Goal: Task Accomplishment & Management: Use online tool/utility

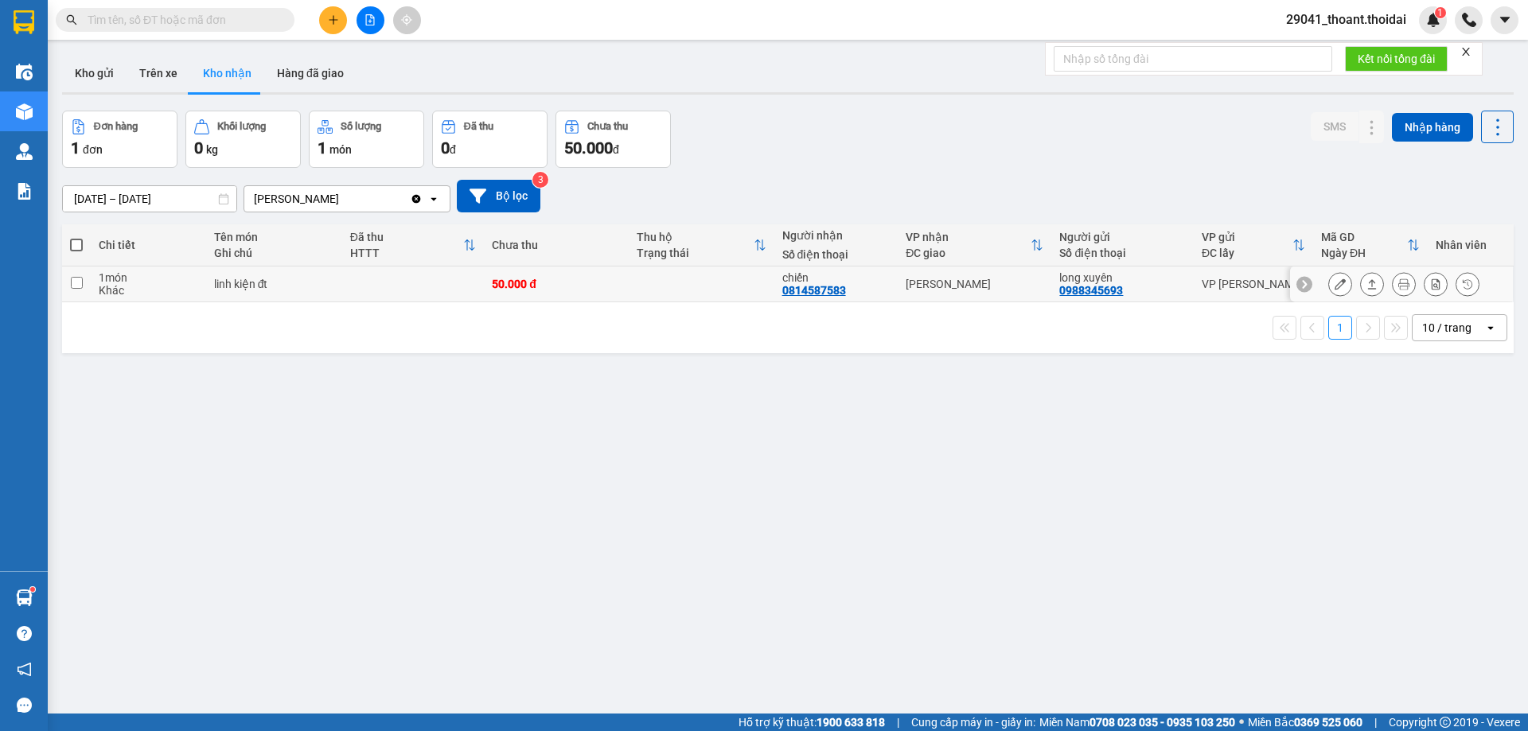
click at [452, 388] on div "ver 1.8.143 Kho gửi Trên xe Kho nhận Hàng đã giao Đơn hàng 1 đơn Khối lượng 0 k…" at bounding box center [788, 413] width 1464 height 731
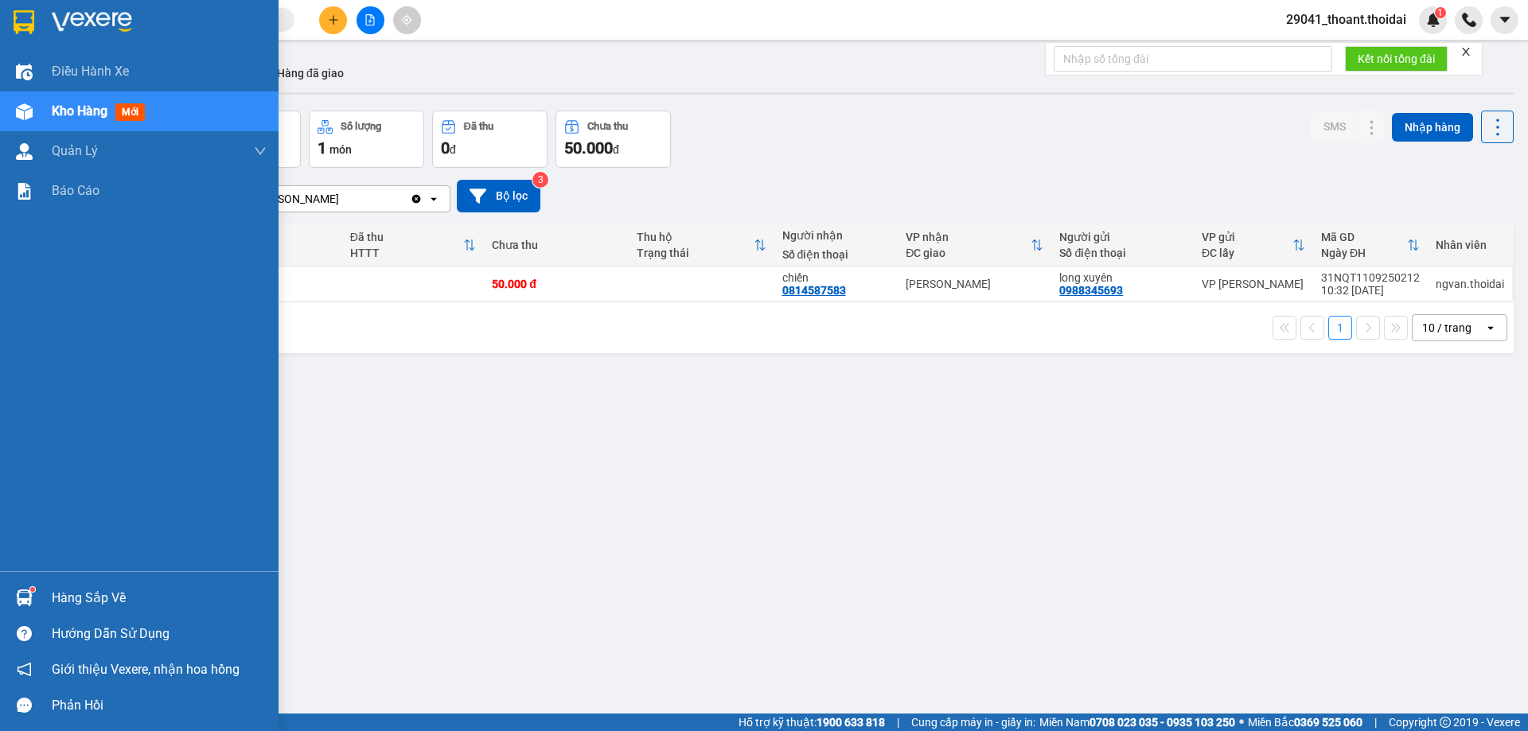
click at [41, 601] on div "Hàng sắp về" at bounding box center [139, 598] width 279 height 36
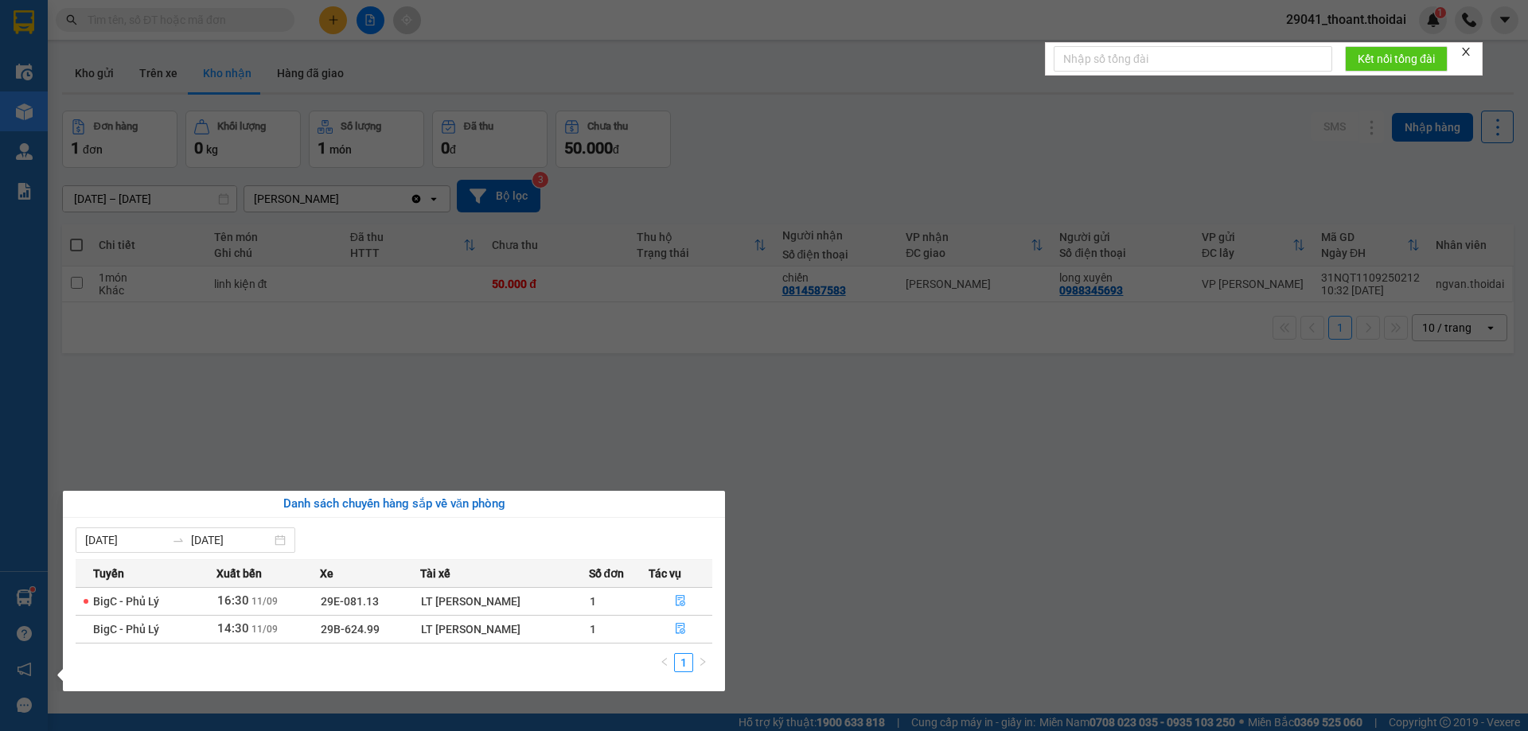
click at [770, 610] on section "Kết quả tìm kiếm ( 0 ) Bộ lọc No Data 29041_thoant.thoidai 1 Điều hành xe Kho h…" at bounding box center [764, 365] width 1528 height 731
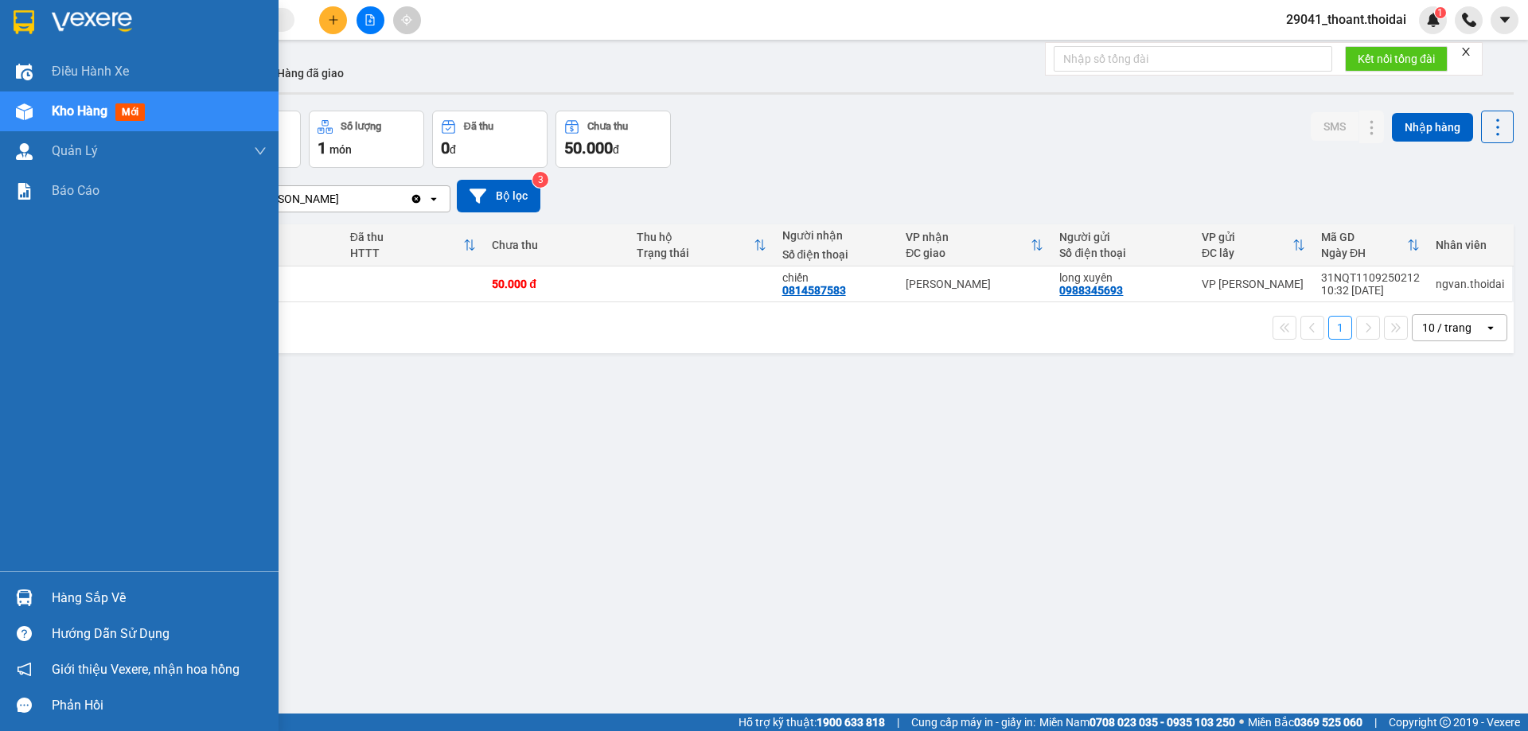
click at [29, 597] on img at bounding box center [24, 598] width 17 height 17
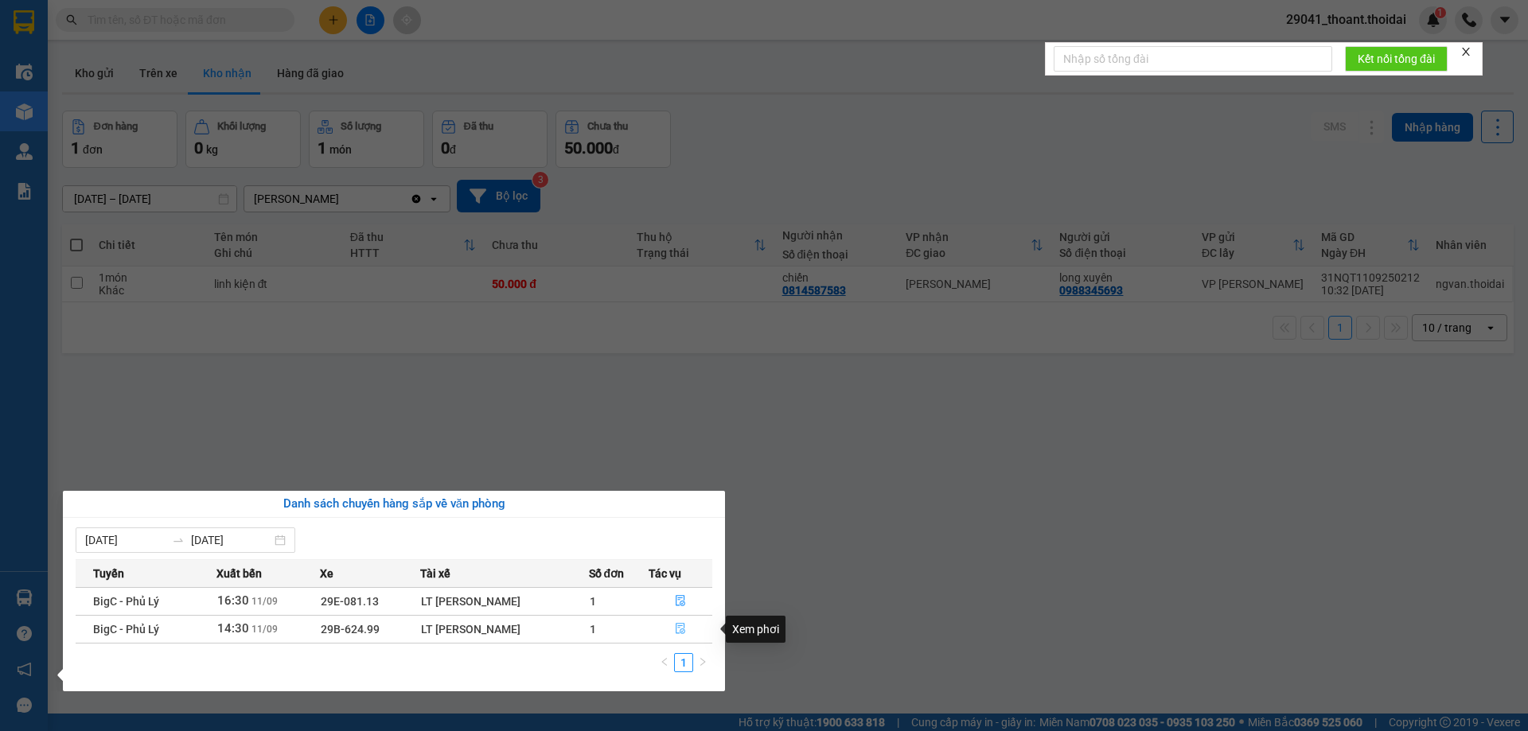
click at [680, 629] on icon "file-done" at bounding box center [680, 628] width 11 height 11
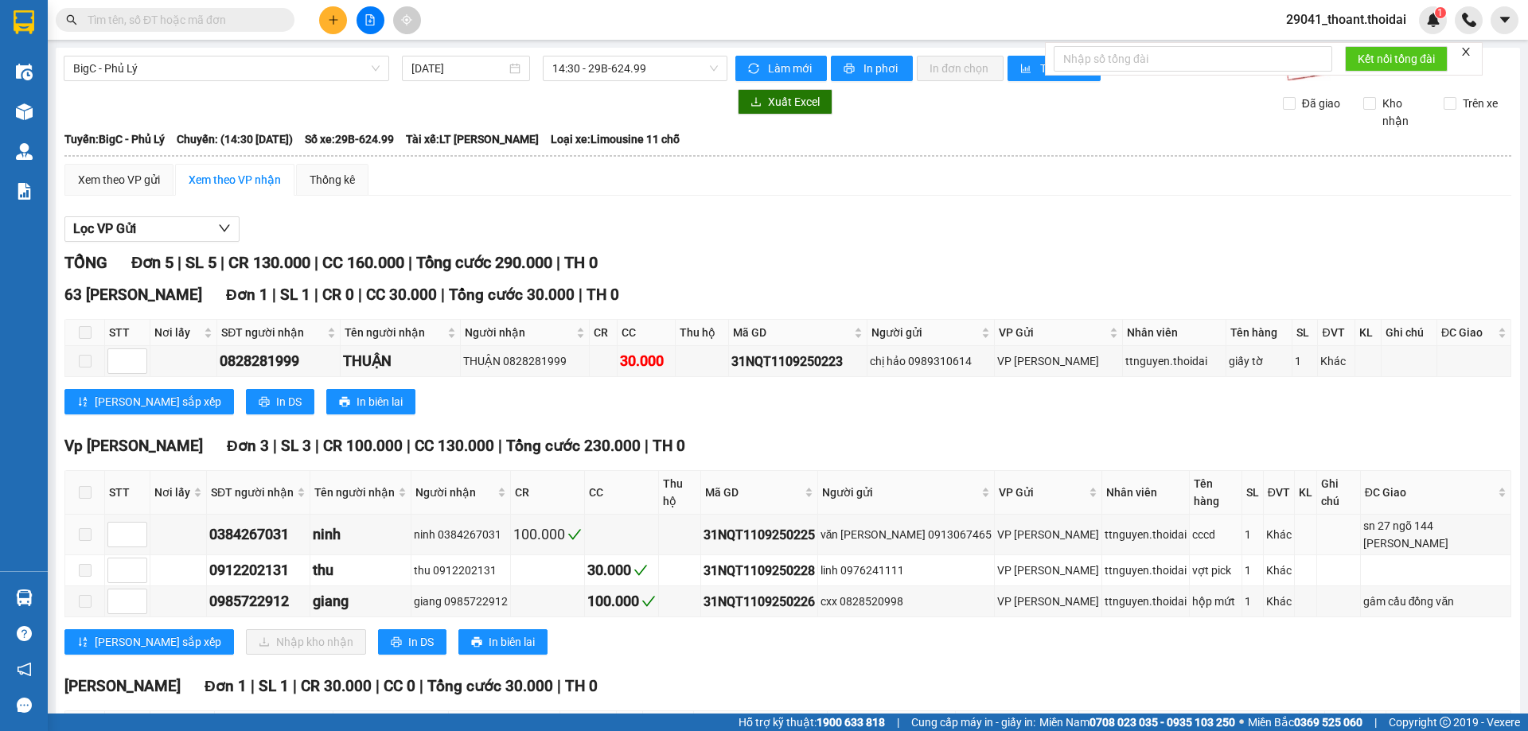
scroll to position [110, 0]
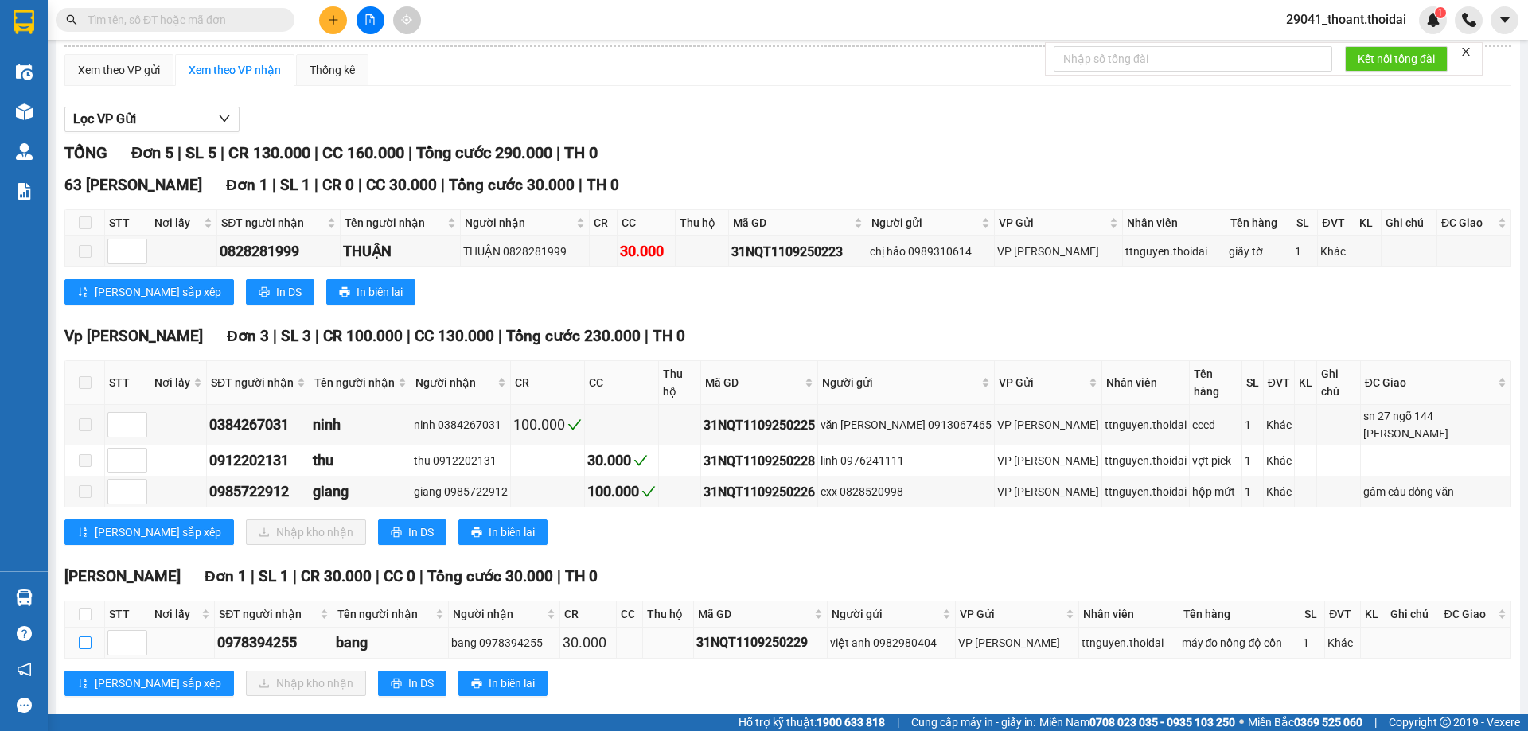
click at [88, 637] on input "checkbox" at bounding box center [85, 643] width 13 height 13
checkbox input "true"
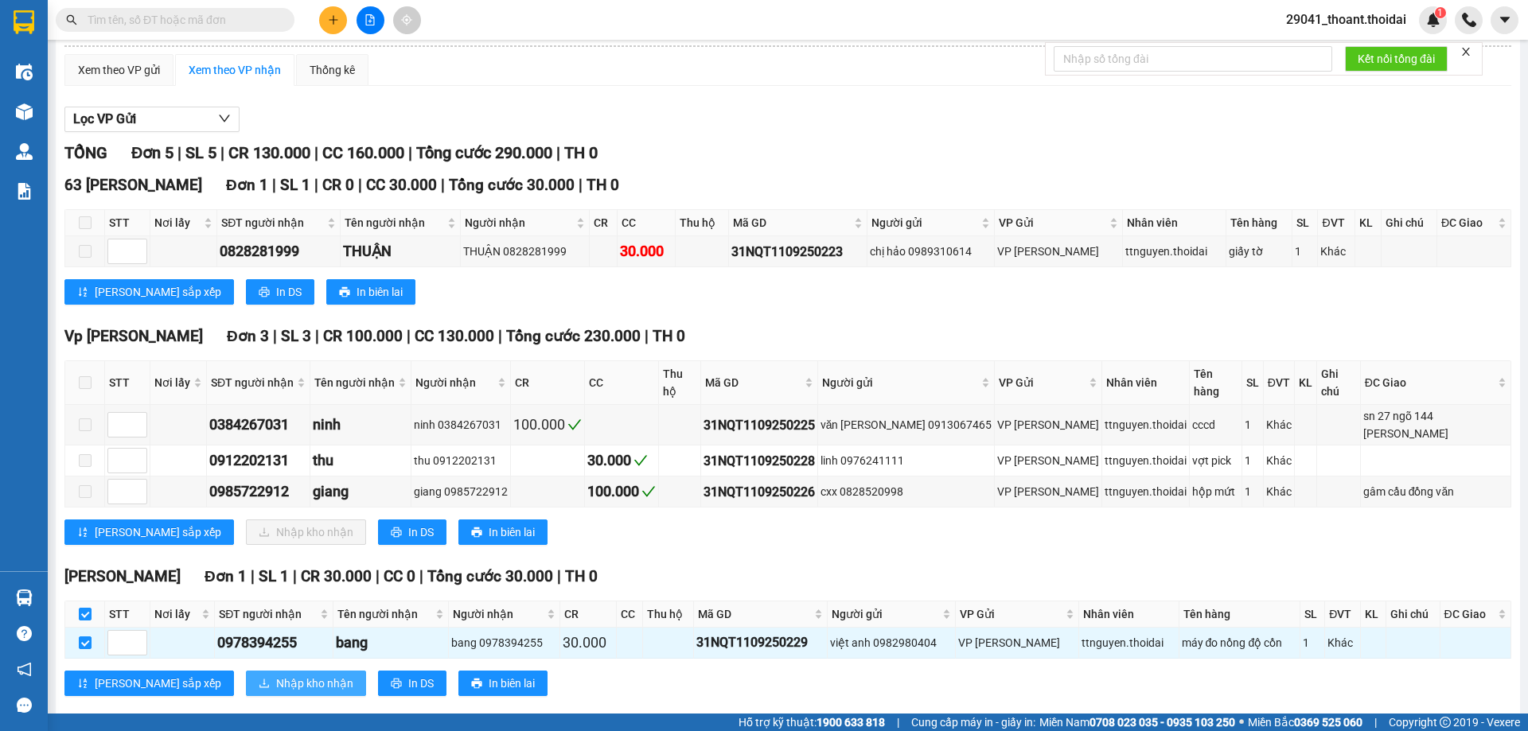
click at [276, 675] on span "Nhập kho nhận" at bounding box center [314, 684] width 77 height 18
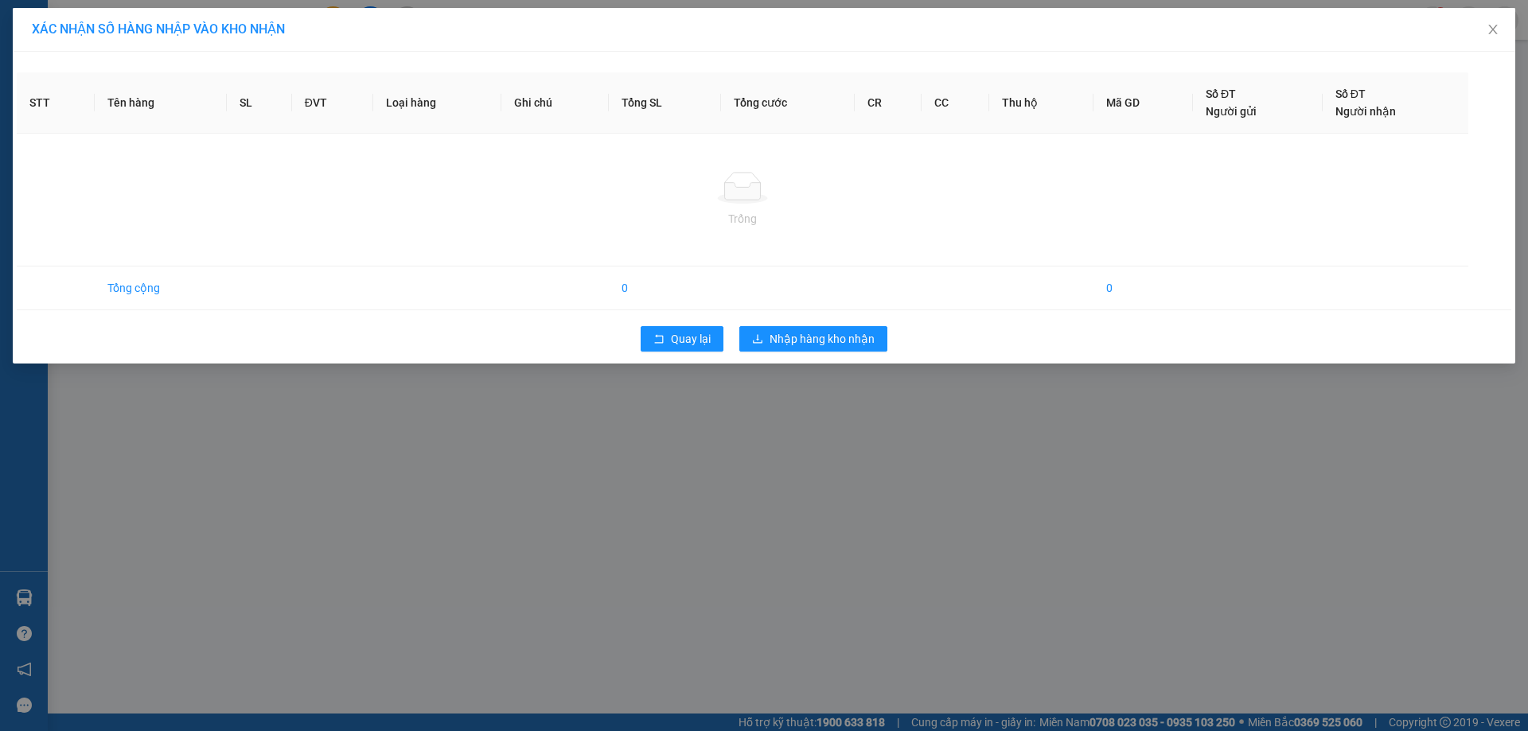
click at [809, 320] on div "Quay lại Nhập hàng kho nhận" at bounding box center [764, 338] width 1495 height 41
click at [799, 341] on span "Nhập hàng kho nhận" at bounding box center [822, 339] width 105 height 18
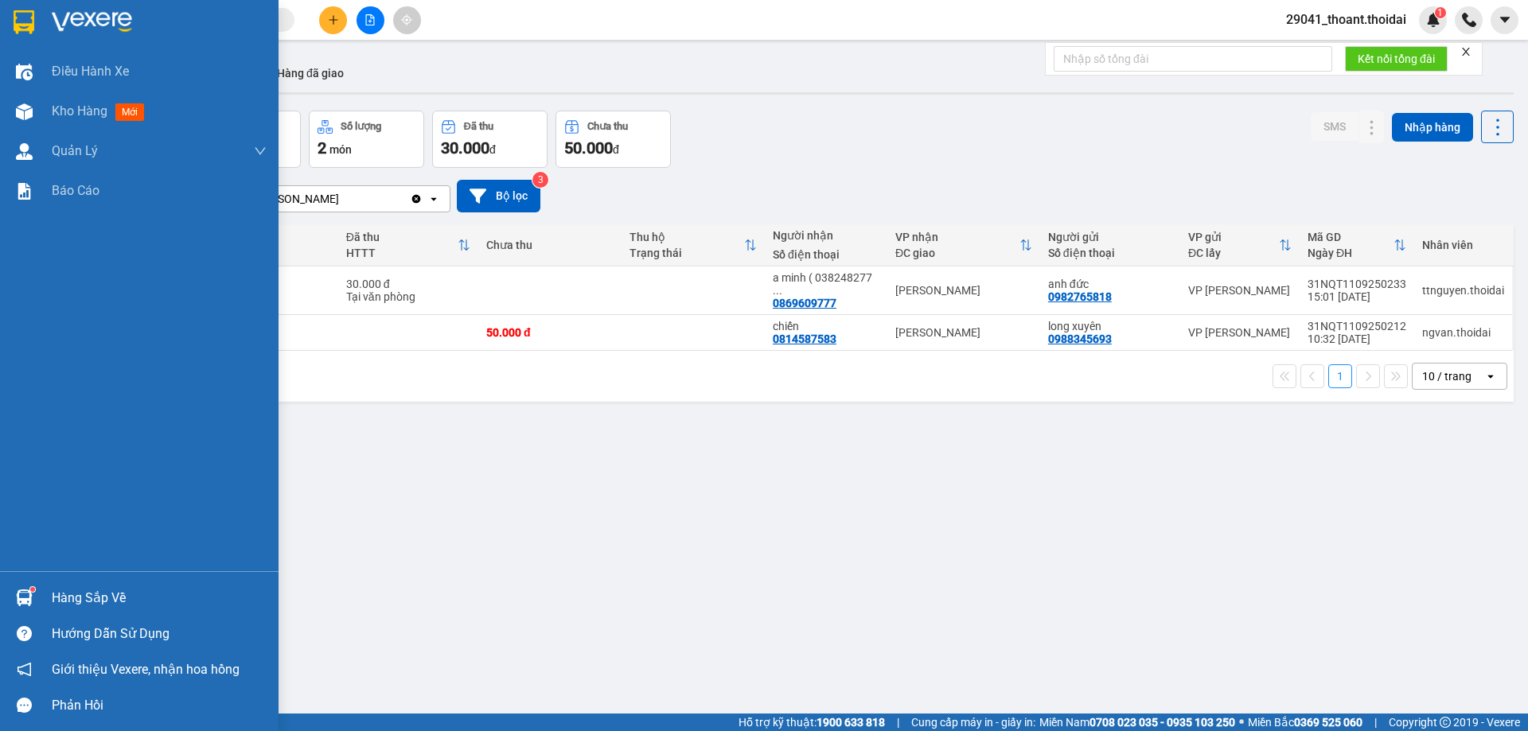
click at [29, 591] on img at bounding box center [24, 598] width 17 height 17
